Goal: Task Accomplishment & Management: Use online tool/utility

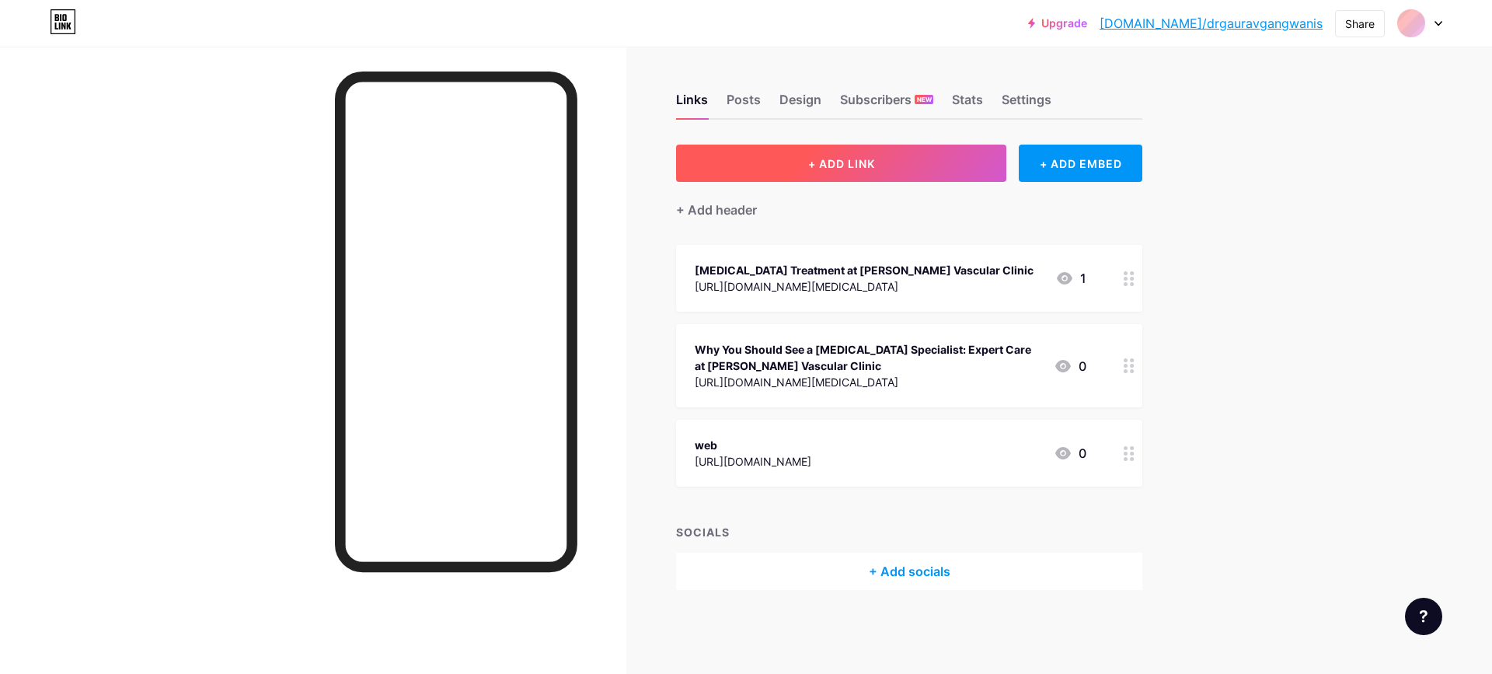
click at [757, 175] on button "+ ADD LINK" at bounding box center [841, 163] width 330 height 37
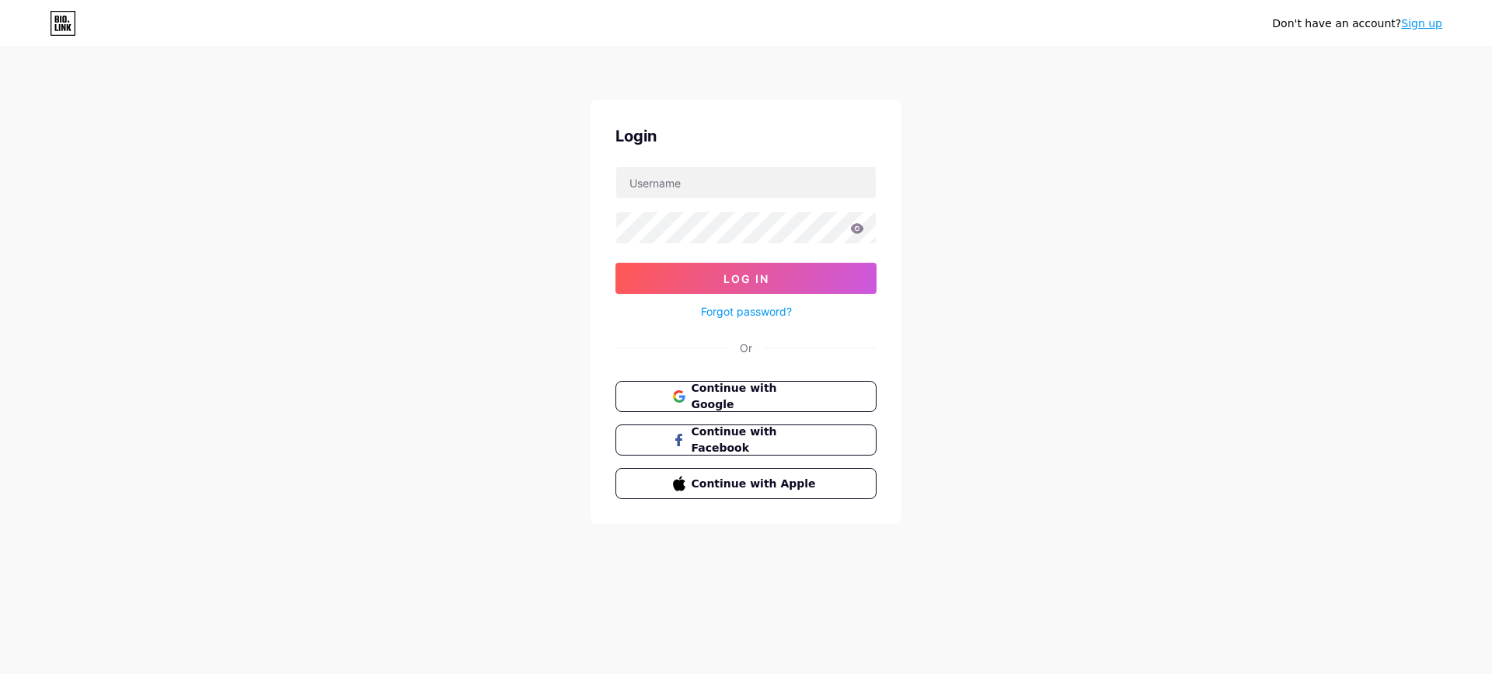
click at [747, 377] on div "Login Log In Forgot password? Or Continue with Google Continue with Facebook Co…" at bounding box center [745, 311] width 311 height 424
click at [713, 394] on span "Continue with Google" at bounding box center [755, 396] width 130 height 33
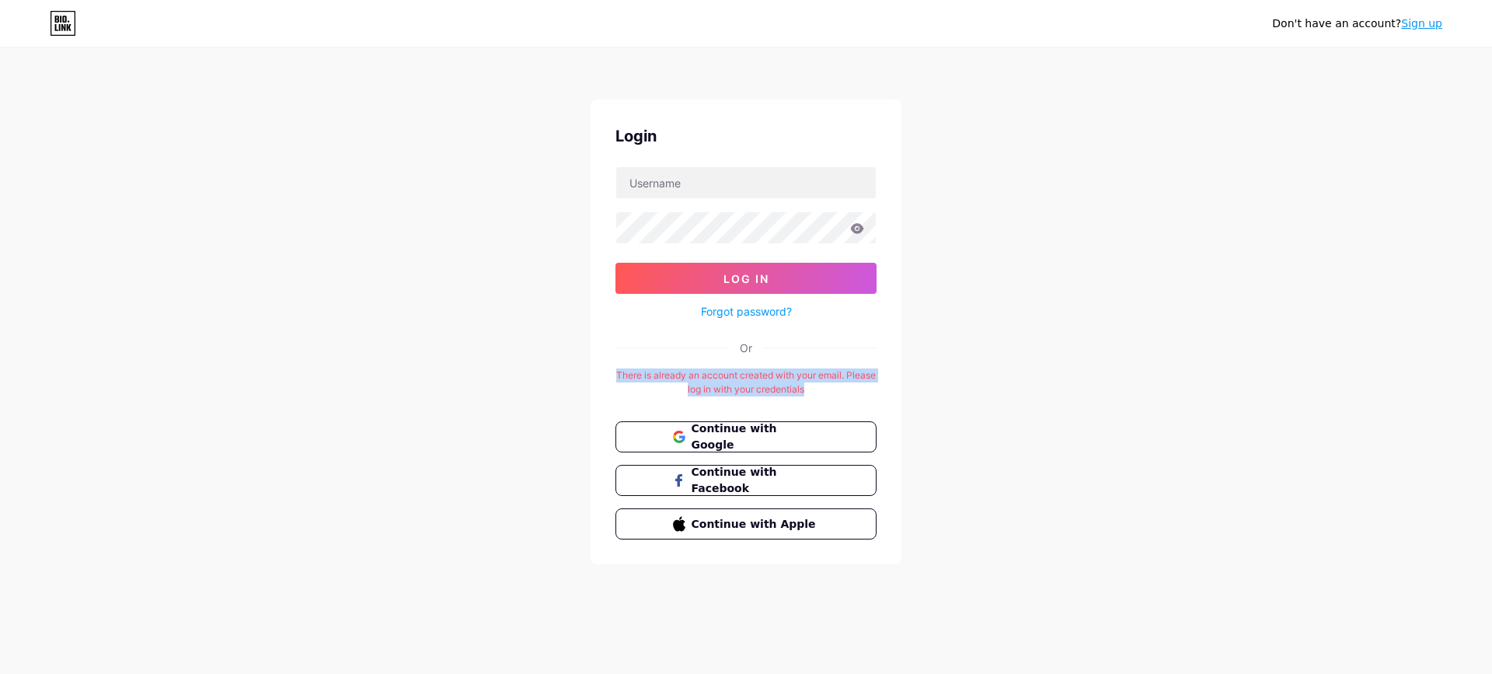
drag, startPoint x: 630, startPoint y: 373, endPoint x: 834, endPoint y: 383, distance: 203.8
click at [834, 383] on div "There is already an account created with your email. Please log in with your cr…" at bounding box center [745, 382] width 261 height 28
click at [733, 176] on input "text" at bounding box center [745, 182] width 259 height 31
type input "drgangwanisvascularvlinicseo@gmail.com"
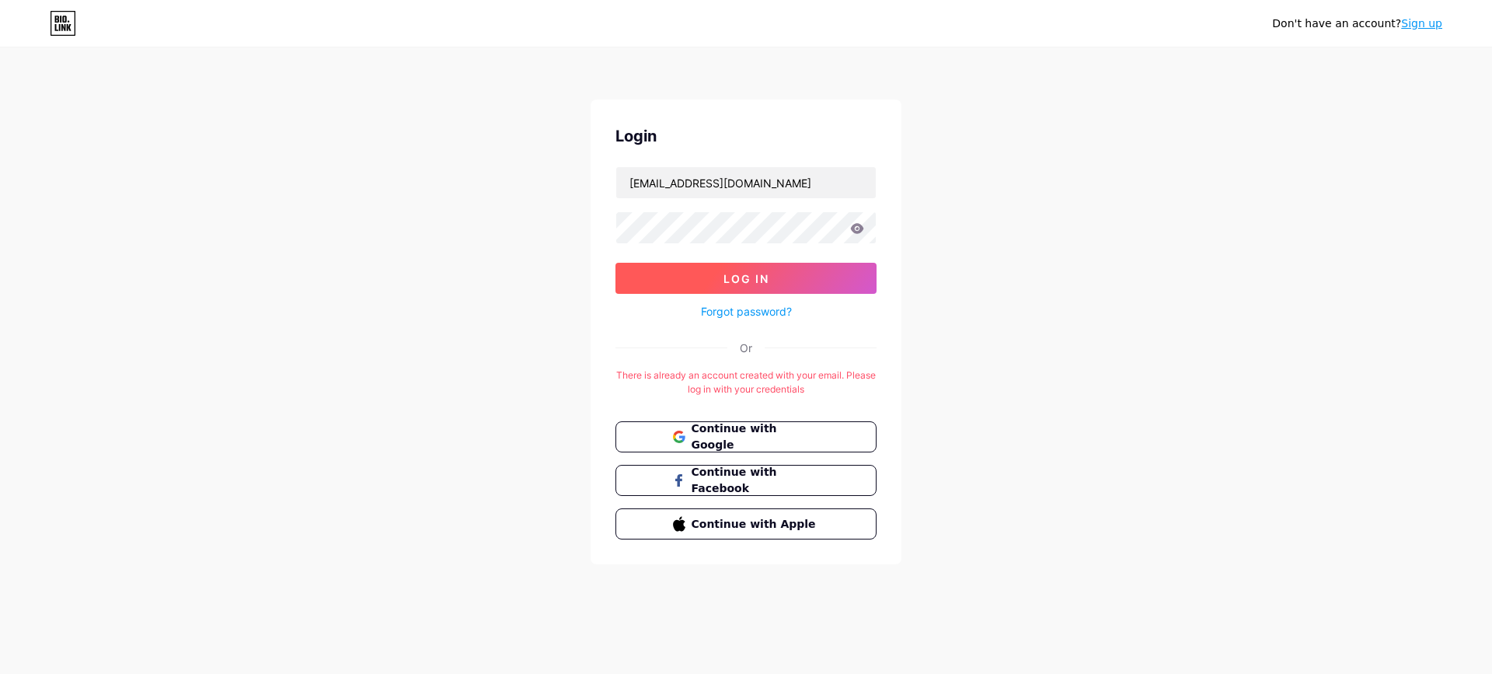
click at [789, 272] on button "Log In" at bounding box center [745, 278] width 261 height 31
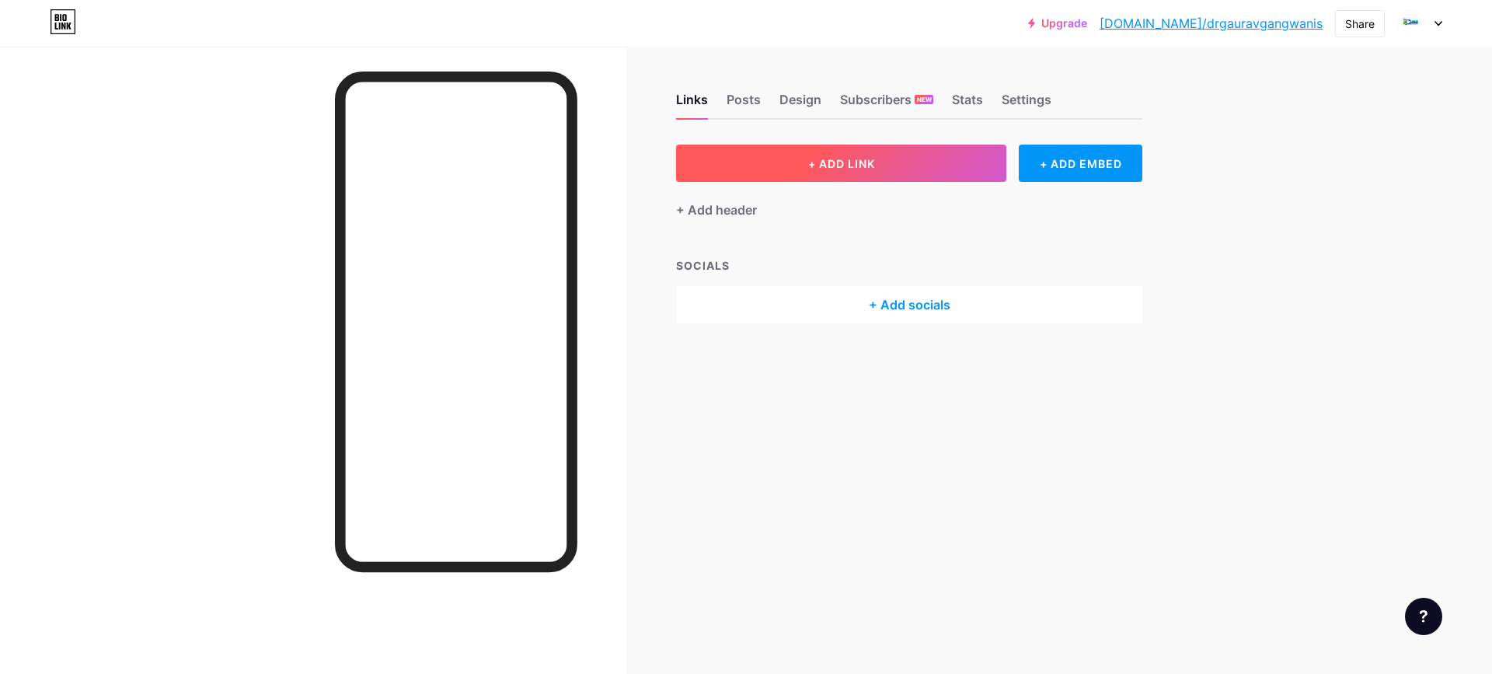
click at [799, 170] on button "+ ADD LINK" at bounding box center [841, 163] width 330 height 37
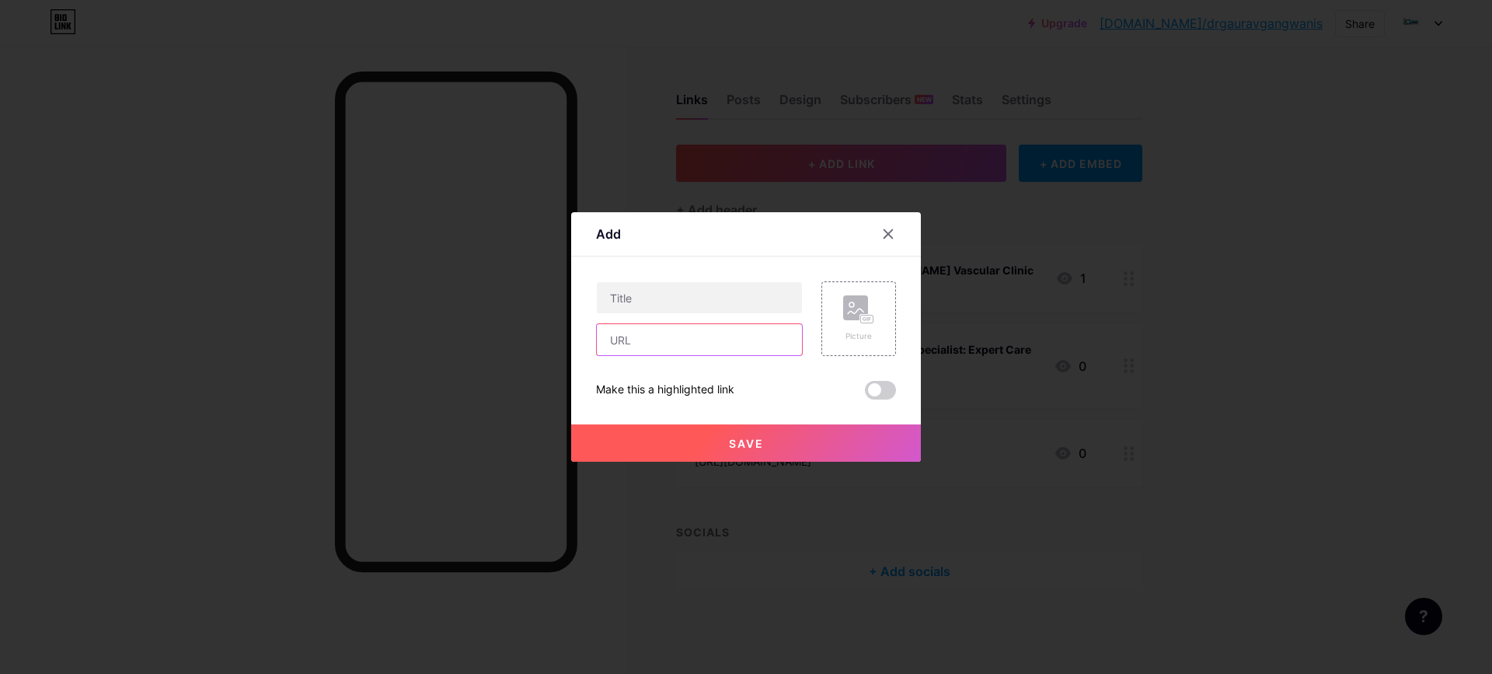
click at [709, 344] on input "text" at bounding box center [699, 339] width 205 height 31
paste input "Welcome@123"
type input "Welcome@123"
paste input "https://sites.google.com/view/drgauravgangwani/home"
drag, startPoint x: 709, startPoint y: 347, endPoint x: 580, endPoint y: 321, distance: 130.7
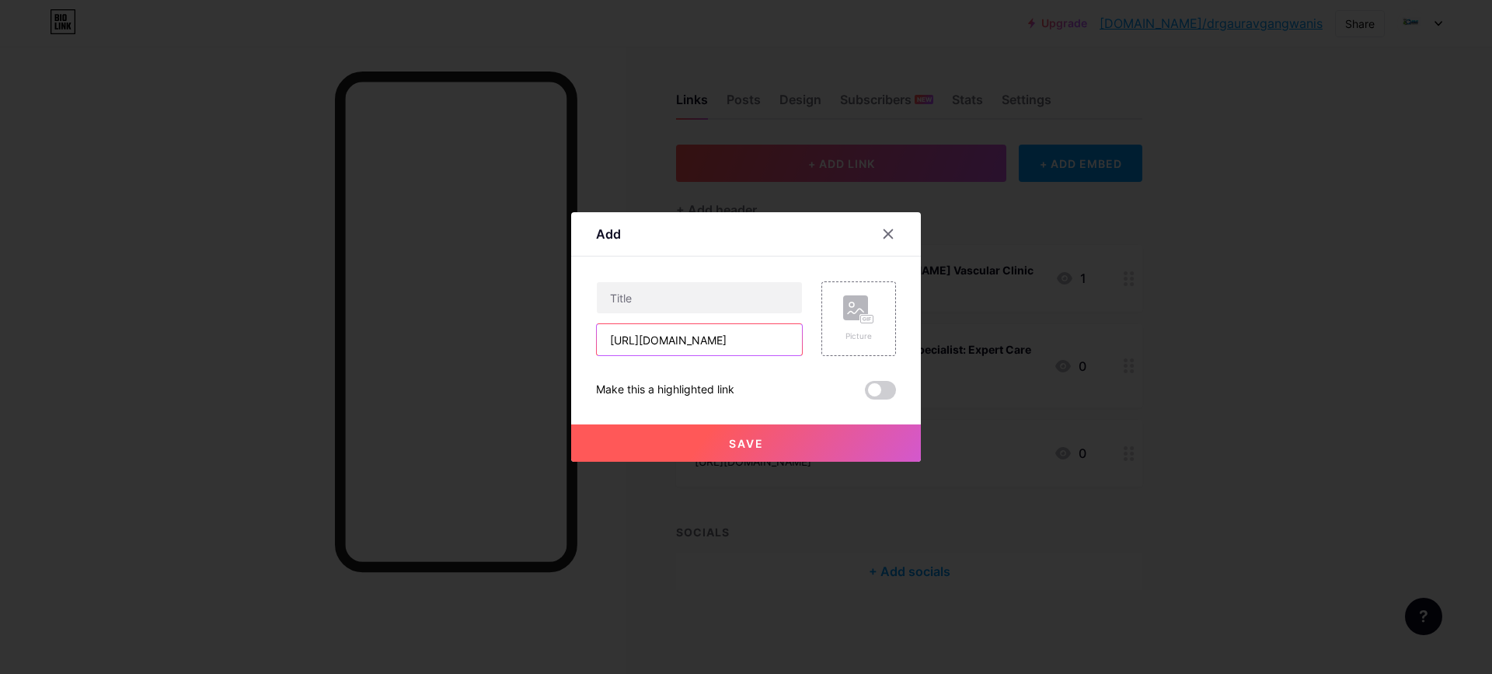
click at [580, 321] on div "Add Content YouTube Play YouTube video without leaving your page. ADD Vimeo Pla…" at bounding box center [746, 336] width 350 height 249
type input "https://sites.google.com/view/drgauravgangwani/home"
click at [664, 301] on input "text" at bounding box center [699, 297] width 205 height 31
paste input "Thyroid Treatment Doctor – Expert Care at Dr. Gangwani’s Vascular Clinic"
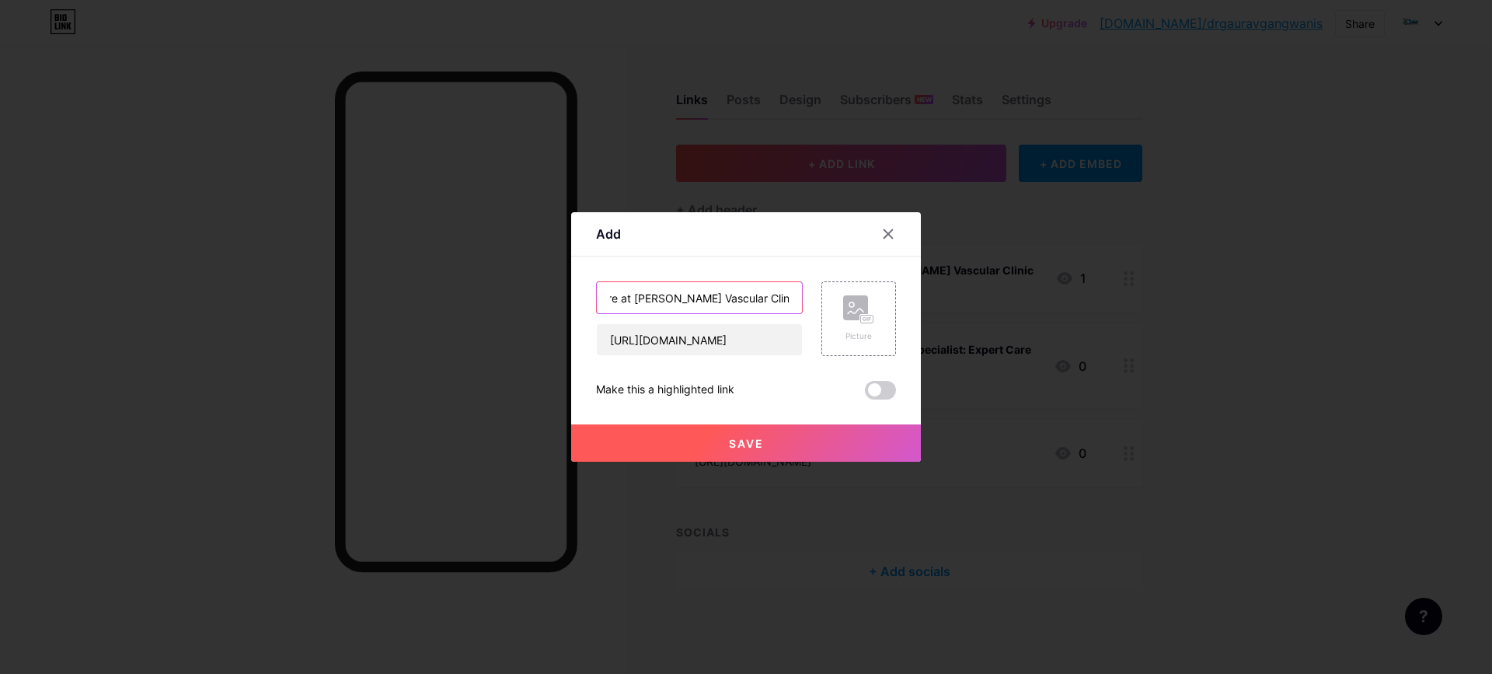
type input "Thyroid Treatment Doctor – Expert Care at Dr. Gangwani’s Vascular Clinic"
click at [754, 441] on span "Save" at bounding box center [746, 443] width 35 height 13
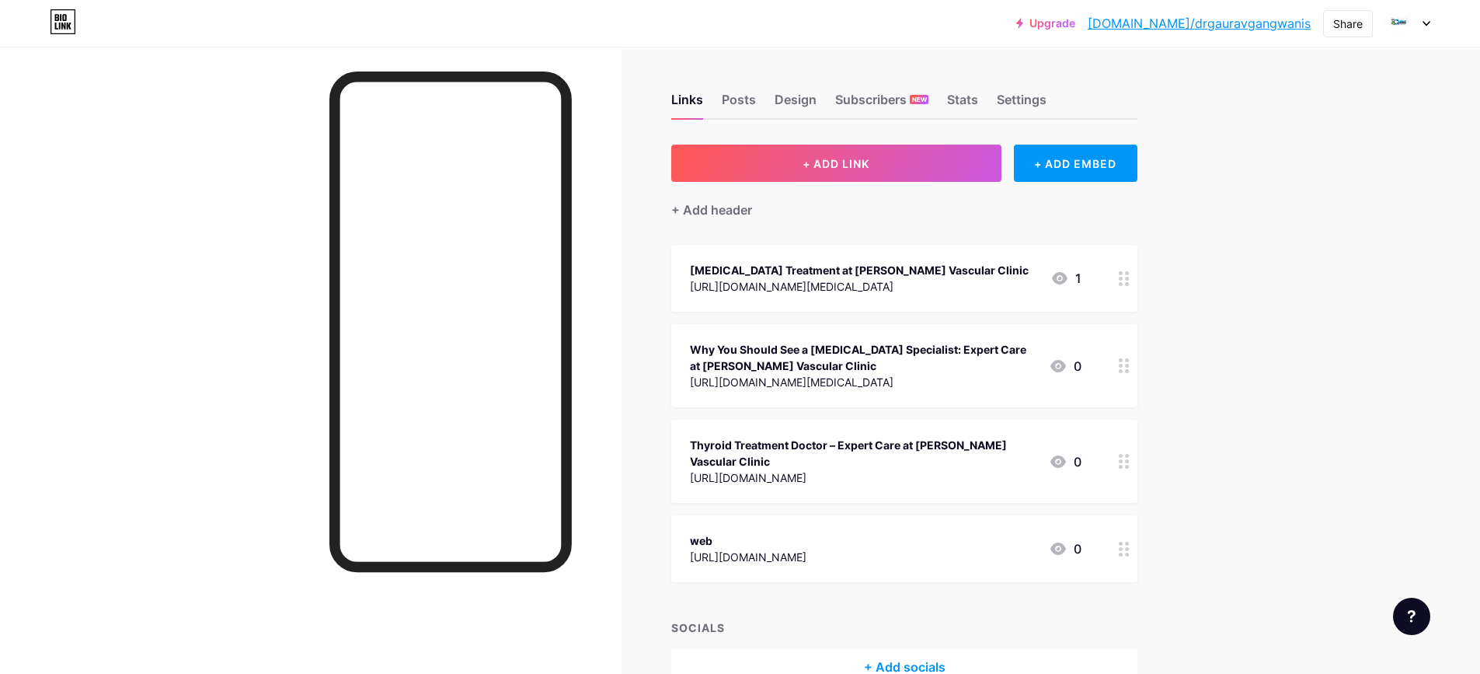
drag, startPoint x: 1266, startPoint y: 395, endPoint x: 667, endPoint y: 244, distance: 618.6
click at [1266, 395] on div "Upgrade bio.link/drgaur... bio.link/drgauravgangwanis Share Switch accounts drg…" at bounding box center [740, 381] width 1480 height 763
click at [850, 158] on span "+ ADD LINK" at bounding box center [836, 163] width 67 height 13
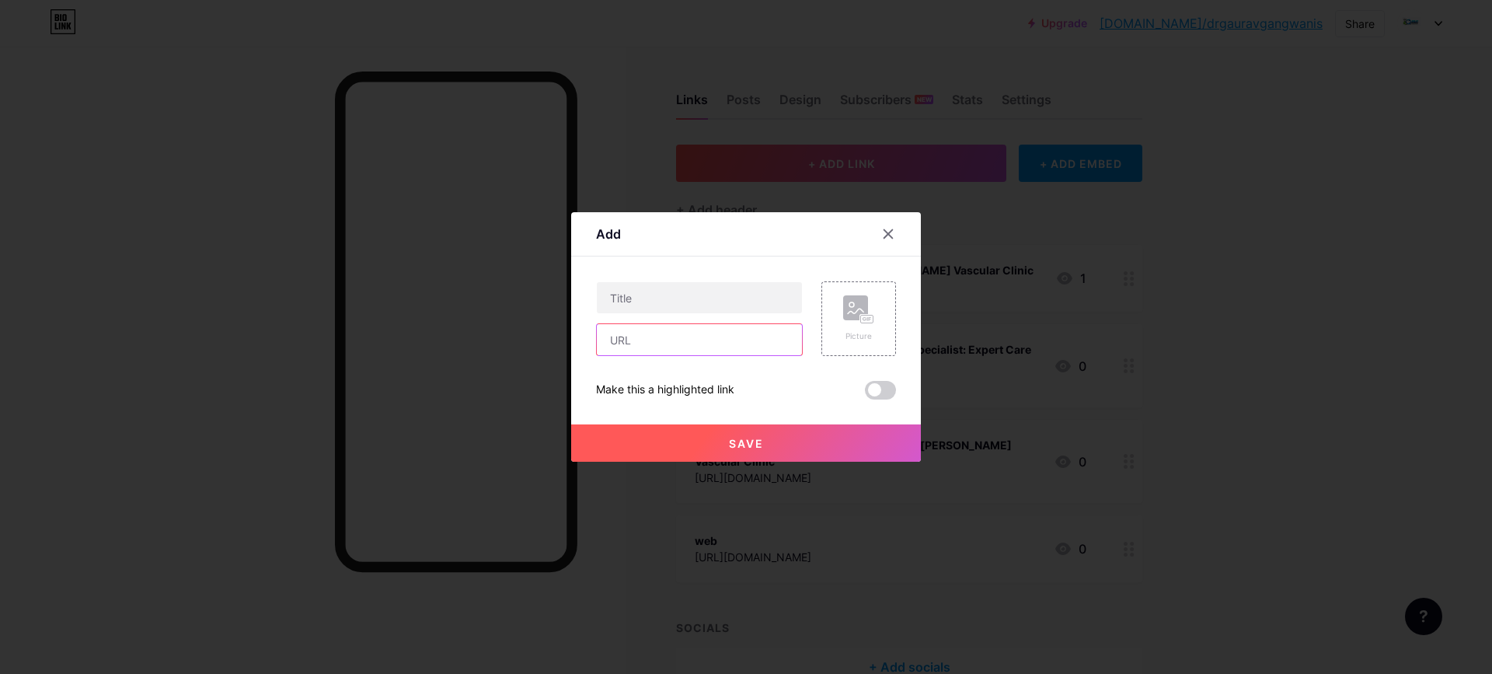
click at [737, 337] on input "text" at bounding box center [699, 339] width 205 height 31
paste input "https://sites.google.com/view/drgauravgangwani/home"
type input "https://sites.google.com/view/drgauravgangwani/home"
click at [695, 291] on input "text" at bounding box center [699, 297] width 205 height 31
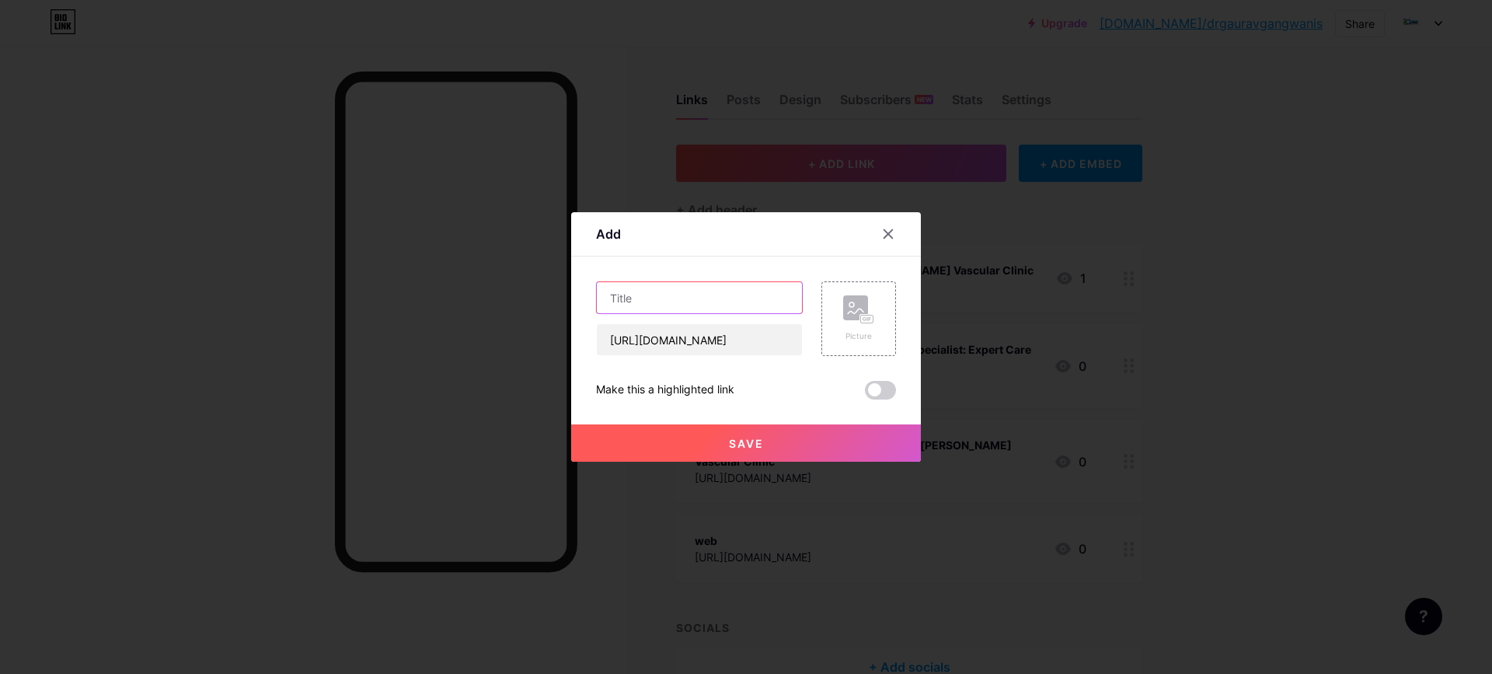
scroll to position [0, 0]
paste input "Thyroid Treatment Doctor – Expert Care at Dr. Gangwani’s Vascular Clinic"
type input "Thyroid Treatment Doctor – Expert Care at Dr. Gangwani’s Vascular Clinic"
click at [802, 444] on button "Save" at bounding box center [746, 442] width 350 height 37
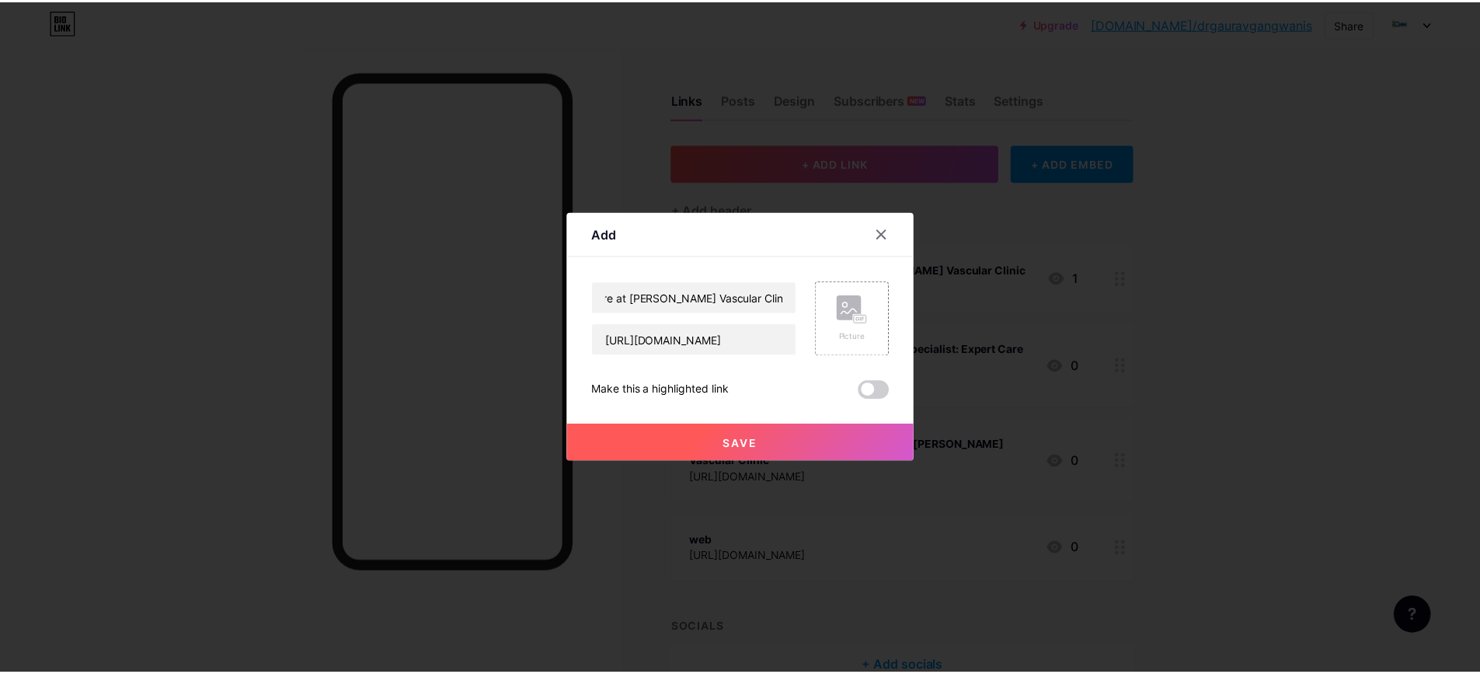
scroll to position [0, 0]
